Goal: Task Accomplishment & Management: Complete application form

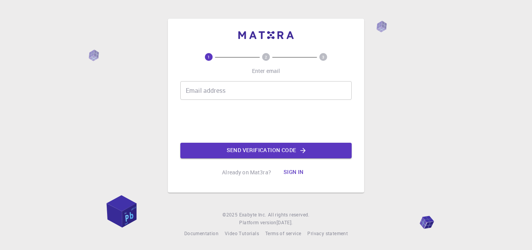
click at [264, 86] on input "Email address" at bounding box center [265, 90] width 171 height 19
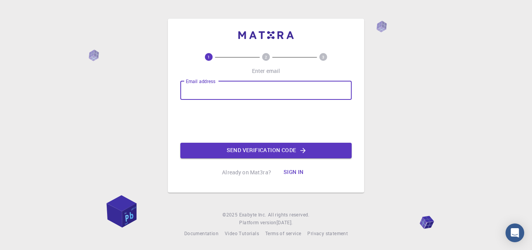
type input "[PERSON_NAME][EMAIL_ADDRESS][PERSON_NAME][DOMAIN_NAME]"
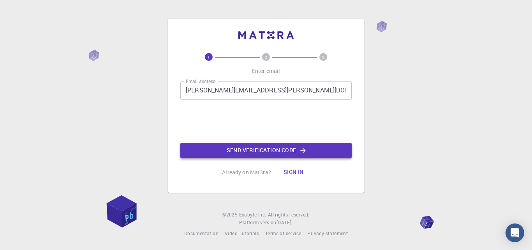
click at [238, 151] on button "Send verification code" at bounding box center [265, 151] width 171 height 16
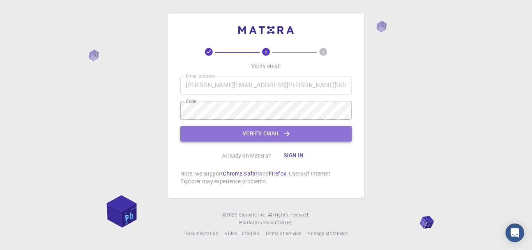
click at [238, 134] on button "Verify email" at bounding box center [265, 134] width 171 height 16
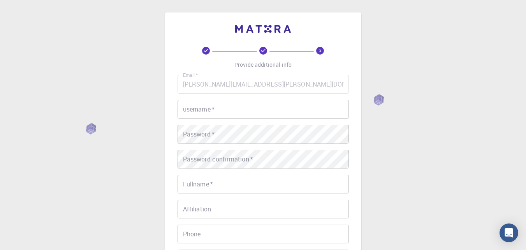
click at [232, 111] on input "username   *" at bounding box center [263, 109] width 171 height 19
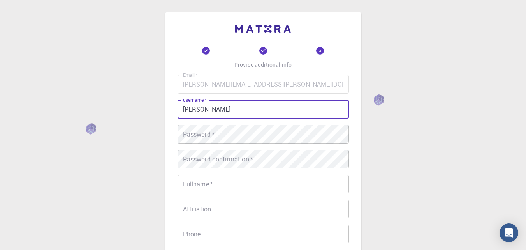
type input "[PERSON_NAME]"
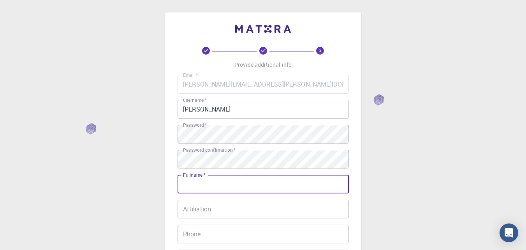
click at [196, 187] on input "Fullname   *" at bounding box center [263, 184] width 171 height 19
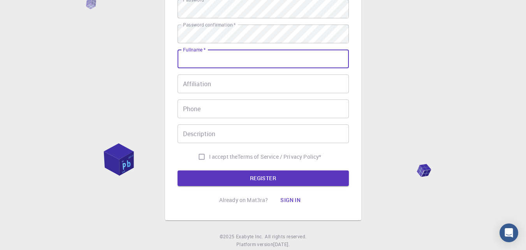
scroll to position [124, 0]
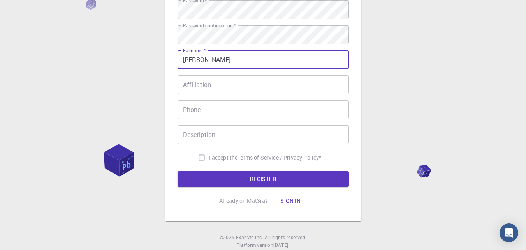
type input "[PERSON_NAME]"
click at [206, 85] on input "Affiliation" at bounding box center [263, 84] width 171 height 19
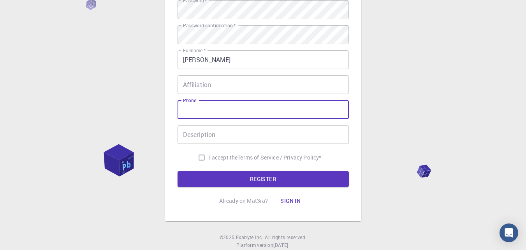
click at [198, 107] on input "Phone" at bounding box center [263, 109] width 171 height 19
type input "5616234356"
click at [213, 138] on input "Description" at bounding box center [263, 134] width 171 height 19
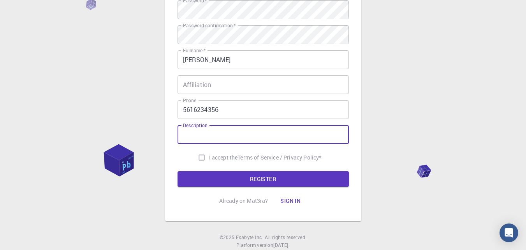
click at [201, 157] on input "I accept the Terms of Service / Privacy Policy *" at bounding box center [201, 157] width 15 height 15
checkbox input "true"
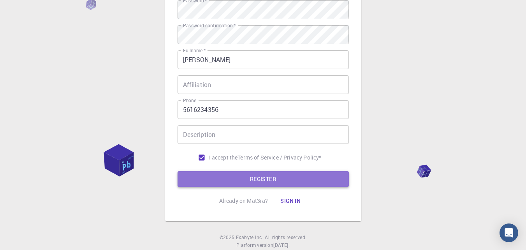
click at [226, 179] on button "REGISTER" at bounding box center [263, 179] width 171 height 16
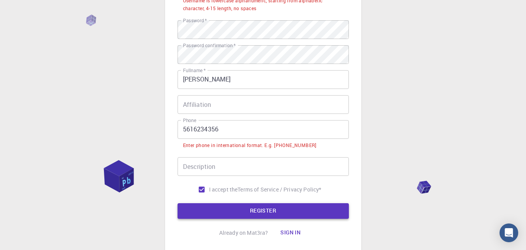
scroll to position [144, 0]
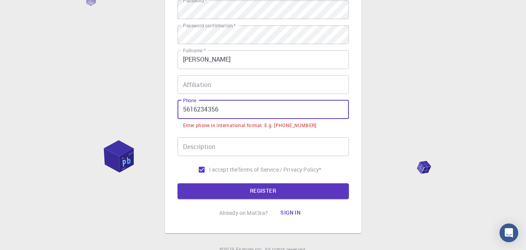
click at [183, 109] on input "5616234356" at bounding box center [263, 109] width 171 height 19
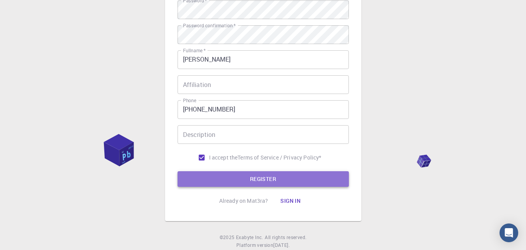
click at [239, 178] on button "REGISTER" at bounding box center [263, 179] width 171 height 16
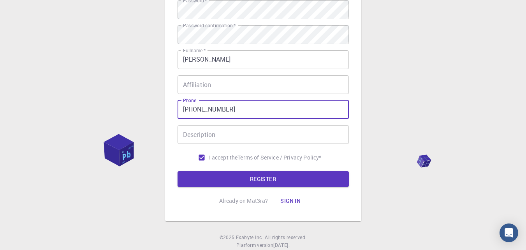
click at [209, 108] on input "[PHONE_NUMBER]" at bounding box center [263, 109] width 171 height 19
type input "[PHONE_NUMBER]"
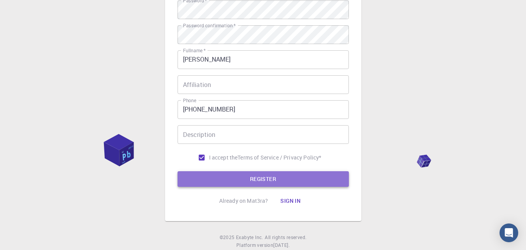
click at [250, 180] on button "REGISTER" at bounding box center [263, 179] width 171 height 16
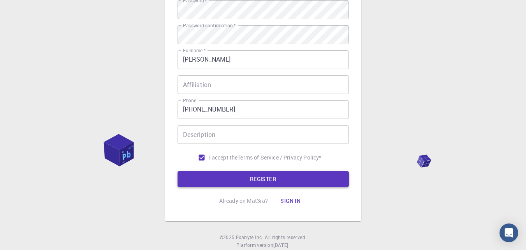
click at [250, 180] on button "REGISTER" at bounding box center [263, 179] width 171 height 16
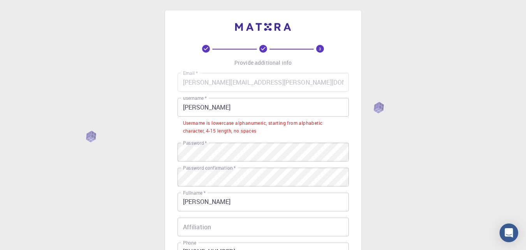
scroll to position [0, 0]
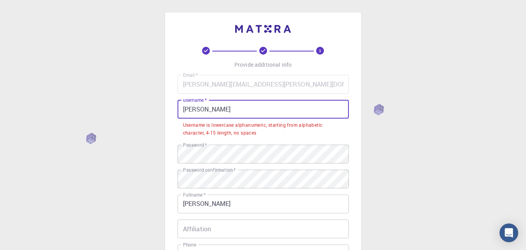
click at [215, 110] on input "[PERSON_NAME]" at bounding box center [263, 109] width 171 height 19
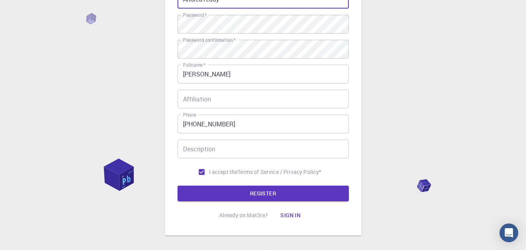
scroll to position [111, 0]
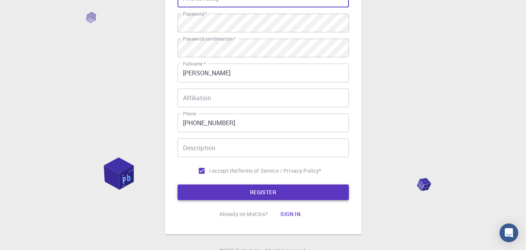
click at [247, 192] on button "REGISTER" at bounding box center [263, 192] width 171 height 16
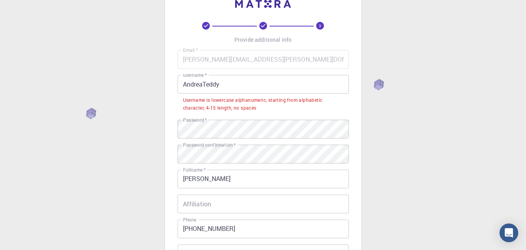
scroll to position [25, 0]
click at [224, 85] on input "AndreaTeddy" at bounding box center [263, 84] width 171 height 19
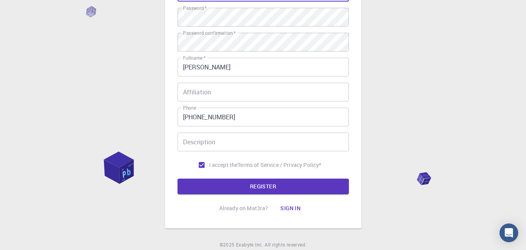
scroll to position [120, 0]
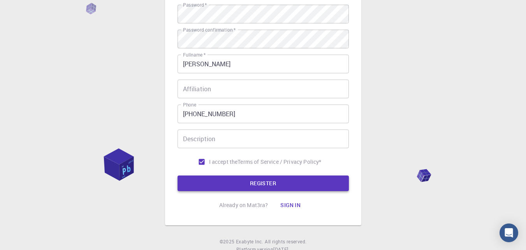
type input "AndreaTeddy2025"
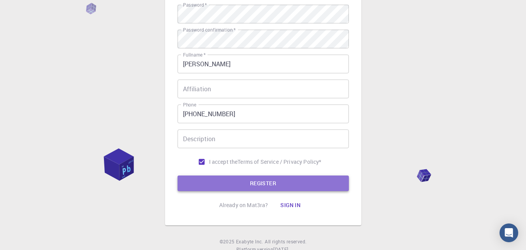
click at [230, 180] on button "REGISTER" at bounding box center [263, 183] width 171 height 16
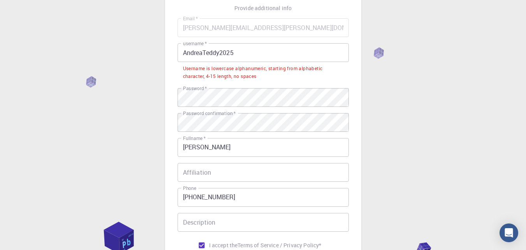
scroll to position [56, 0]
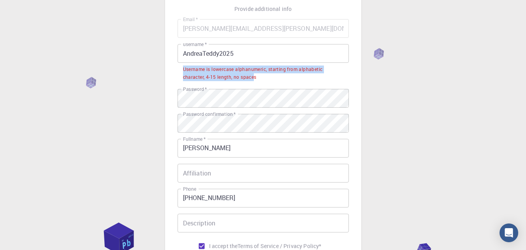
drag, startPoint x: 183, startPoint y: 69, endPoint x: 253, endPoint y: 82, distance: 70.9
click at [253, 82] on li "Username is lowercase alphanumeric, starting from alphabetic character, 4-15 le…" at bounding box center [263, 73] width 171 height 20
drag, startPoint x: 183, startPoint y: 69, endPoint x: 256, endPoint y: 79, distance: 74.3
click at [256, 79] on div "Username is lowercase alphanumeric, starting from alphabetic character, 4-15 le…" at bounding box center [263, 73] width 160 height 16
